Goal: Task Accomplishment & Management: Manage account settings

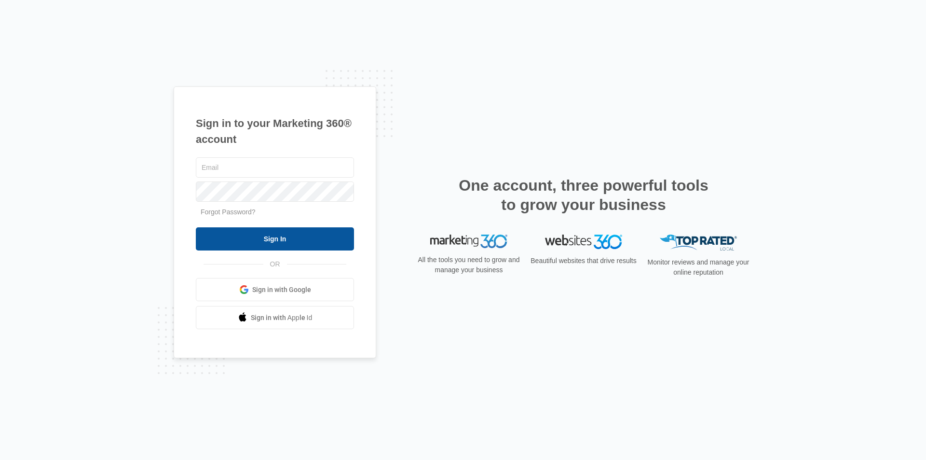
type input "[EMAIL_ADDRESS][DOMAIN_NAME]"
click at [293, 240] on input "Sign In" at bounding box center [275, 238] width 158 height 23
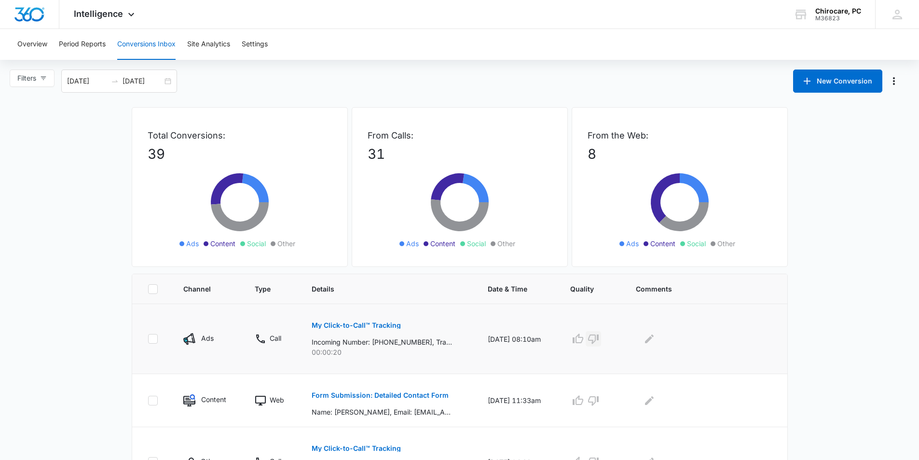
click at [599, 337] on icon "button" at bounding box center [593, 339] width 11 height 10
click at [655, 337] on icon "Edit Comments" at bounding box center [649, 339] width 12 height 12
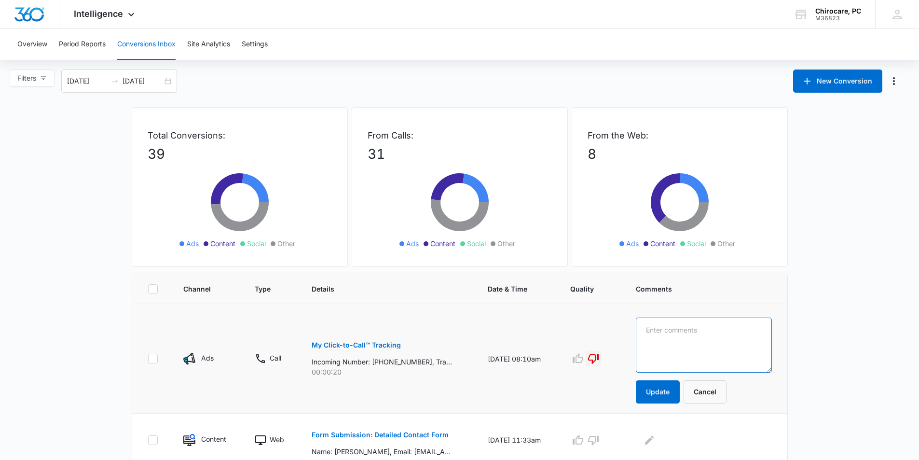
click at [657, 337] on textarea at bounding box center [704, 344] width 136 height 55
type textarea "wrong #"
click at [657, 397] on button "Update" at bounding box center [658, 391] width 44 height 23
click at [658, 396] on button "Update" at bounding box center [658, 391] width 44 height 23
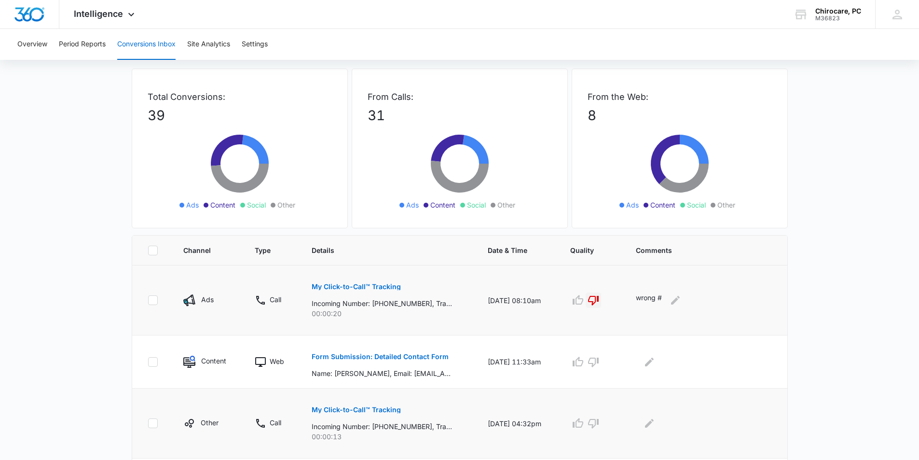
scroll to position [145, 0]
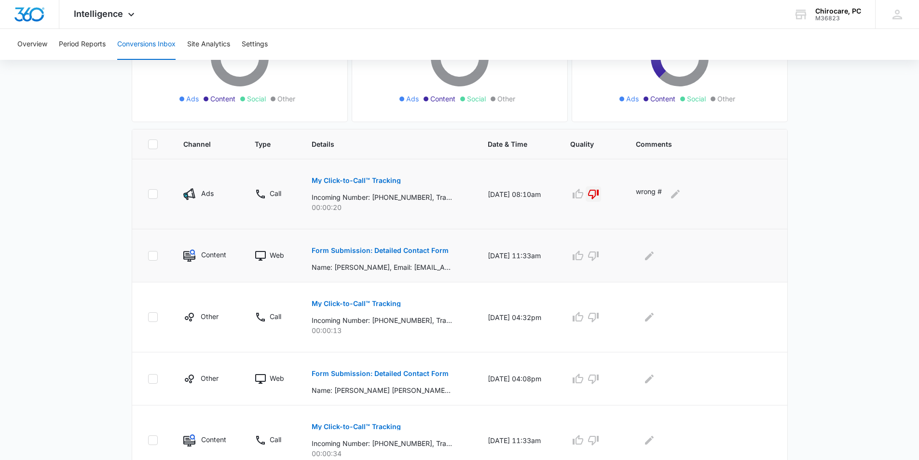
click at [212, 254] on p "Content" at bounding box center [213, 254] width 25 height 10
click at [192, 254] on img at bounding box center [189, 255] width 12 height 12
click at [192, 251] on img at bounding box center [189, 255] width 12 height 12
click at [368, 251] on p "Form Submission: Detailed Contact Form" at bounding box center [380, 250] width 137 height 7
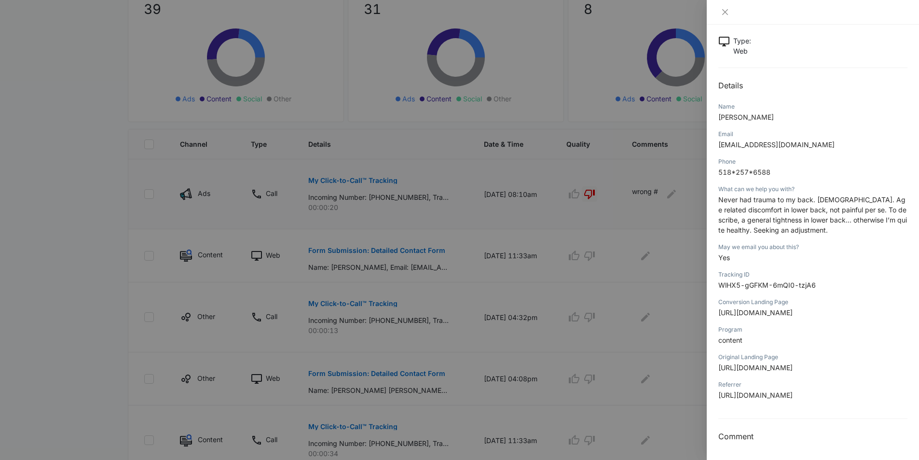
scroll to position [56, 0]
click at [729, 13] on button "Close" at bounding box center [725, 12] width 14 height 9
